Goal: Navigation & Orientation: Find specific page/section

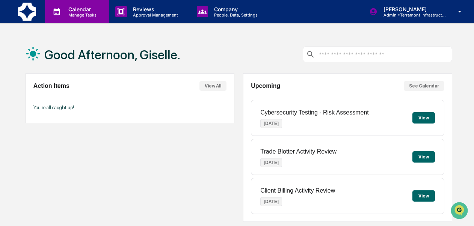
click at [82, 13] on p "Manage Tasks" at bounding box center [81, 14] width 38 height 5
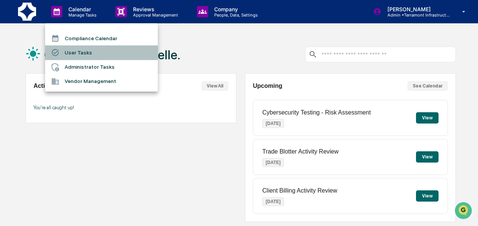
click at [85, 49] on li "User Tasks" at bounding box center [101, 52] width 113 height 14
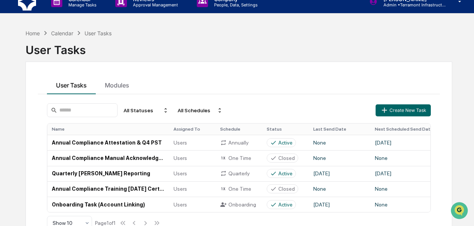
scroll to position [15, 0]
